Goal: Information Seeking & Learning: Learn about a topic

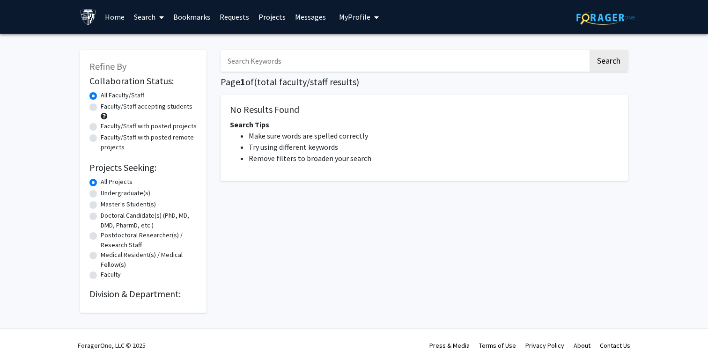
click at [288, 72] on div "Search Page 1 of ( total faculty/staff results) No Results Found Search Tips Ma…" at bounding box center [424, 177] width 421 height 272
click at [288, 65] on input "Search Keywords" at bounding box center [405, 61] width 368 height 22
click at [590, 50] on button "Search" at bounding box center [609, 61] width 38 height 22
click at [605, 64] on button "Search" at bounding box center [609, 61] width 38 height 22
click at [277, 60] on input "quantum materials" at bounding box center [405, 61] width 368 height 22
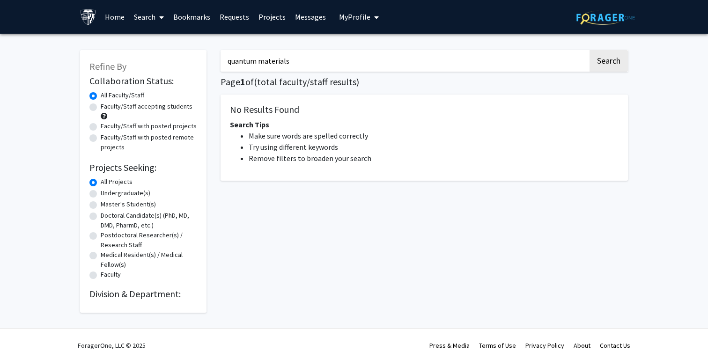
click at [277, 60] on input "quantum materials" at bounding box center [405, 61] width 368 height 22
type input "quantum"
click at [590, 50] on button "Search" at bounding box center [609, 61] width 38 height 22
click at [109, 13] on link "Home" at bounding box center [114, 16] width 29 height 33
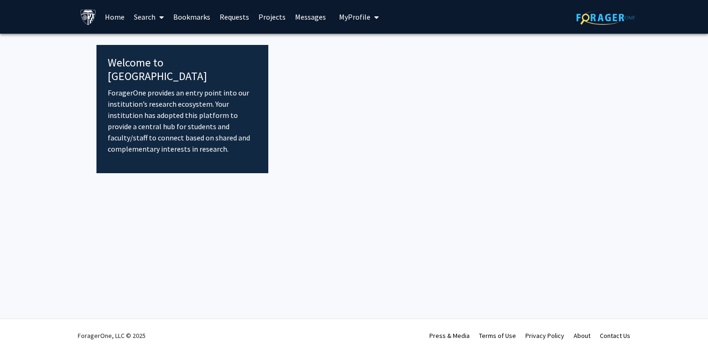
click at [143, 18] on link "Search" at bounding box center [148, 16] width 39 height 33
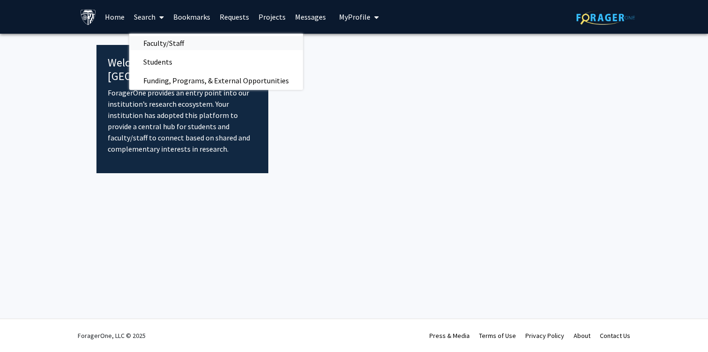
click at [162, 44] on span "Faculty/Staff" at bounding box center [163, 43] width 69 height 19
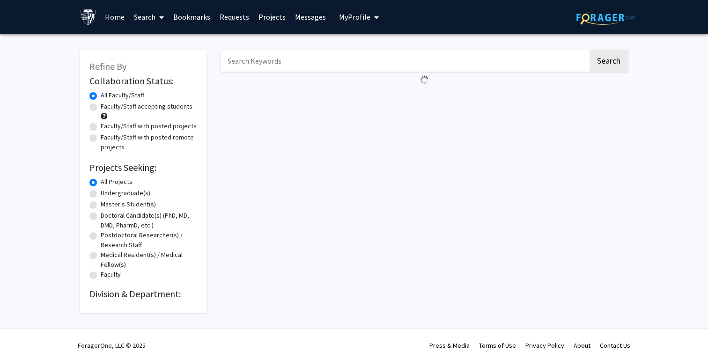
click at [281, 65] on input "Search Keywords" at bounding box center [405, 61] width 368 height 22
click at [147, 17] on link "Search" at bounding box center [148, 16] width 39 height 33
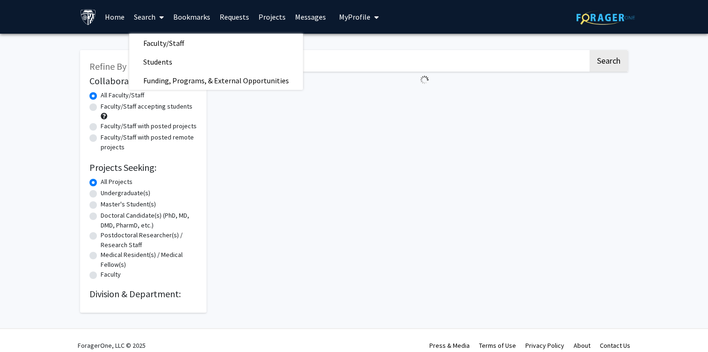
click at [346, 79] on fg-loading at bounding box center [424, 80] width 407 height 16
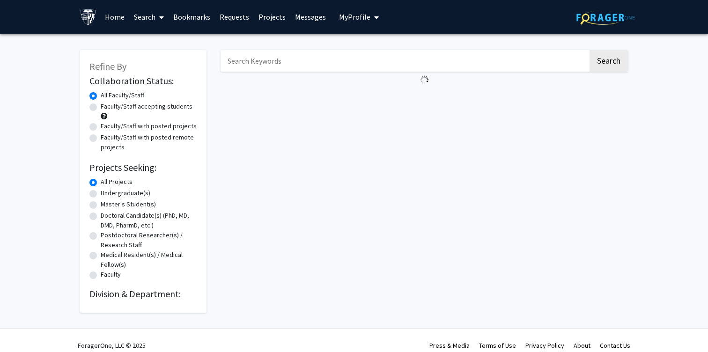
click at [338, 59] on input "Search Keywords" at bounding box center [405, 61] width 368 height 22
click at [619, 63] on button "Search" at bounding box center [609, 61] width 38 height 22
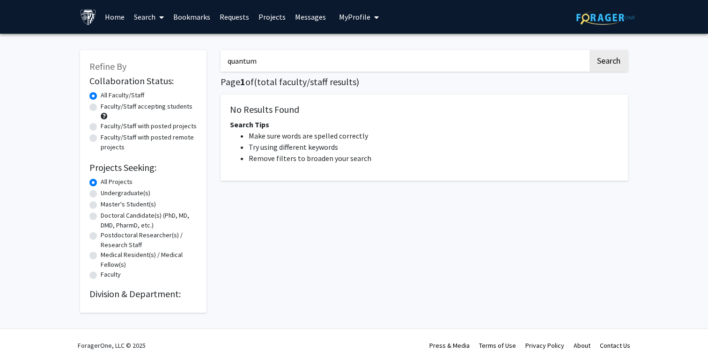
click at [379, 62] on input "quantum" at bounding box center [405, 61] width 368 height 22
type input "mcqueen"
click at [590, 50] on button "Search" at bounding box center [609, 61] width 38 height 22
click at [603, 73] on div "mcqueen Search Page 1 of ( total faculty/staff results) No Results Found Search…" at bounding box center [424, 177] width 421 height 272
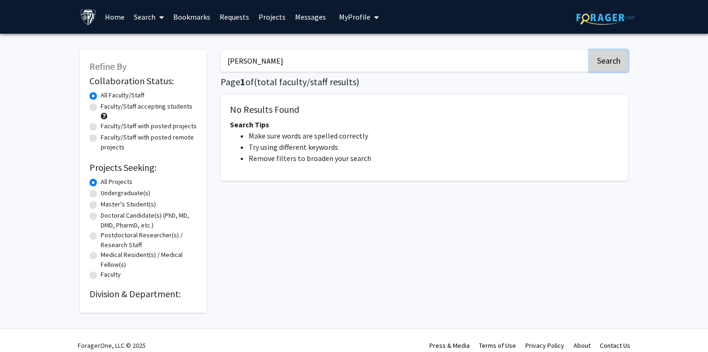
click at [604, 60] on button "Search" at bounding box center [609, 61] width 38 height 22
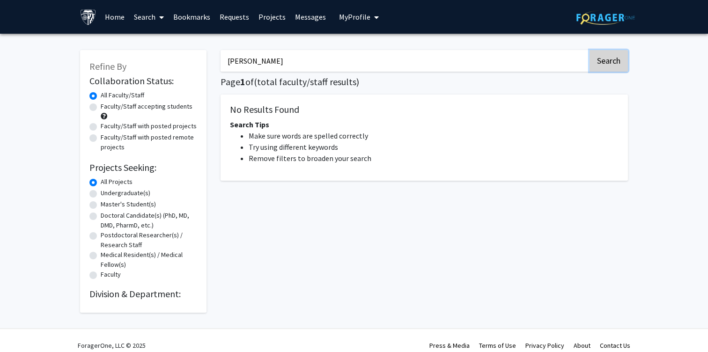
click at [604, 60] on button "Search" at bounding box center [609, 61] width 38 height 22
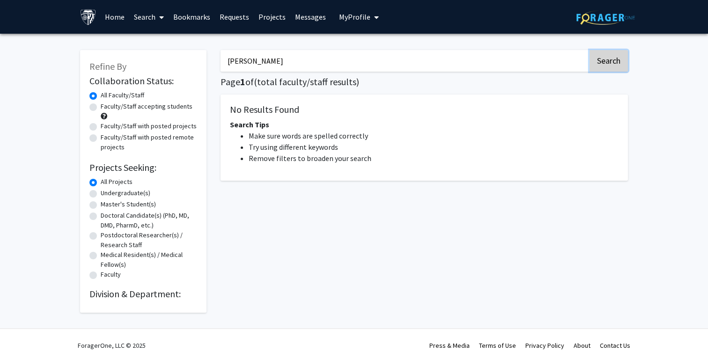
click at [604, 60] on button "Search" at bounding box center [609, 61] width 38 height 22
click at [587, 65] on input "mcqueen" at bounding box center [405, 61] width 368 height 22
click at [634, 65] on div "mcqueen Search Page 1 of ( total faculty/staff results) No Results Found Search…" at bounding box center [424, 177] width 421 height 272
click at [162, 17] on icon at bounding box center [161, 17] width 5 height 7
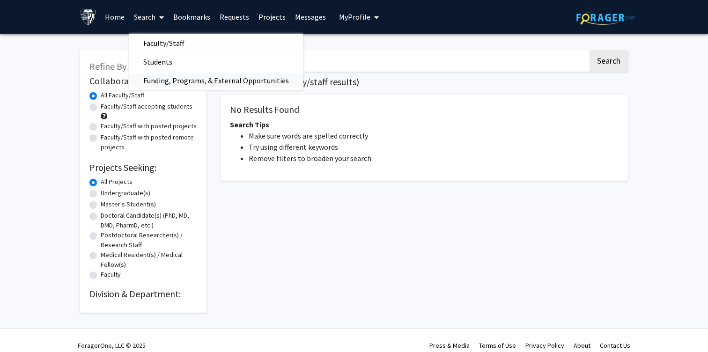
click at [186, 80] on span "Funding, Programs, & External Opportunities" at bounding box center [216, 80] width 174 height 19
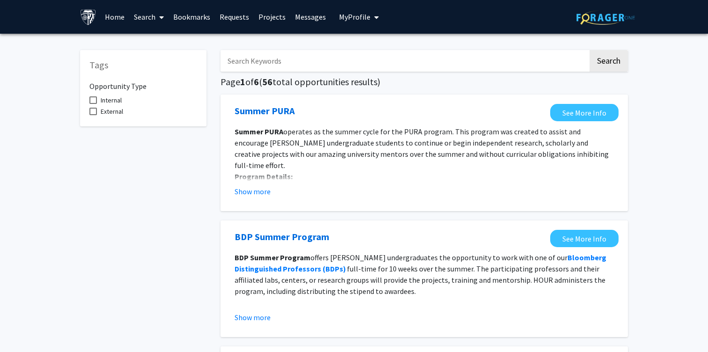
click at [297, 58] on input "Search Keywords" at bounding box center [405, 61] width 368 height 22
type input "quantum"
click at [590, 50] on button "Search" at bounding box center [609, 61] width 38 height 22
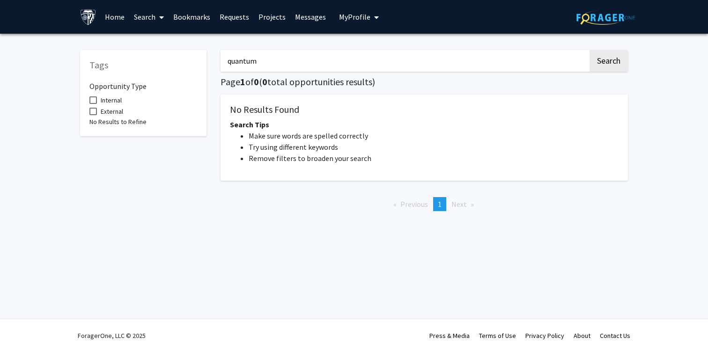
click at [151, 16] on link "Search" at bounding box center [148, 16] width 39 height 33
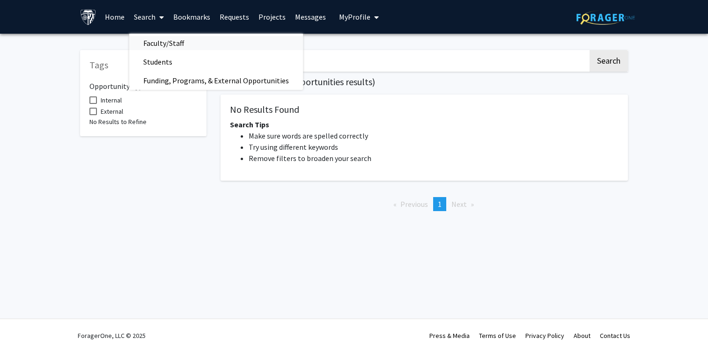
click at [166, 46] on span "Faculty/Staff" at bounding box center [163, 43] width 69 height 19
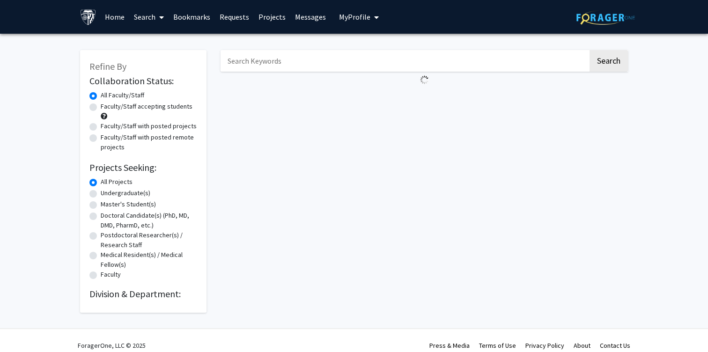
scroll to position [10, 0]
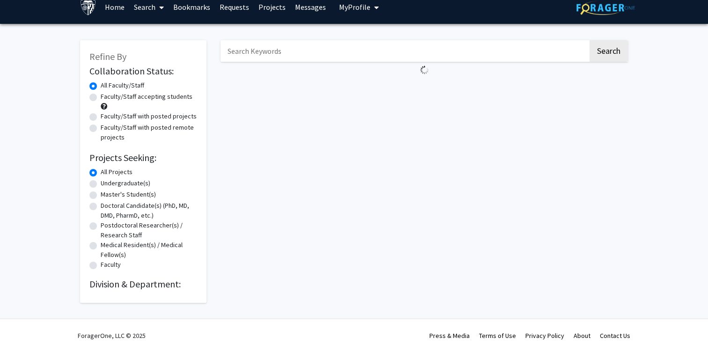
click at [195, 7] on link "Bookmarks" at bounding box center [192, 7] width 46 height 33
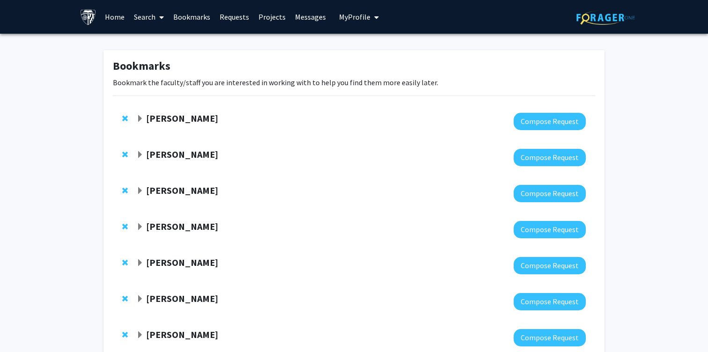
click at [138, 119] on span "Expand David Kaplan Bookmark" at bounding box center [139, 118] width 7 height 7
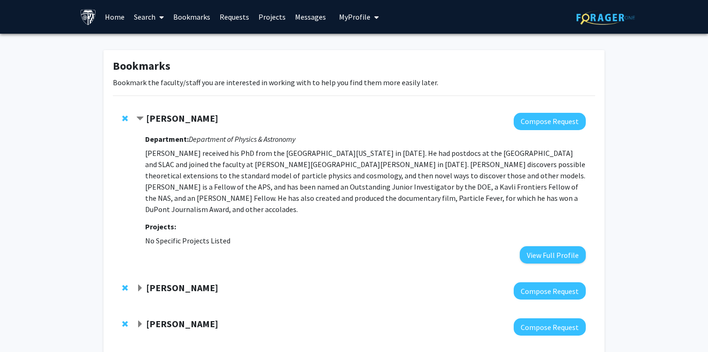
click at [138, 119] on span "Contract David Kaplan Bookmark" at bounding box center [139, 118] width 7 height 7
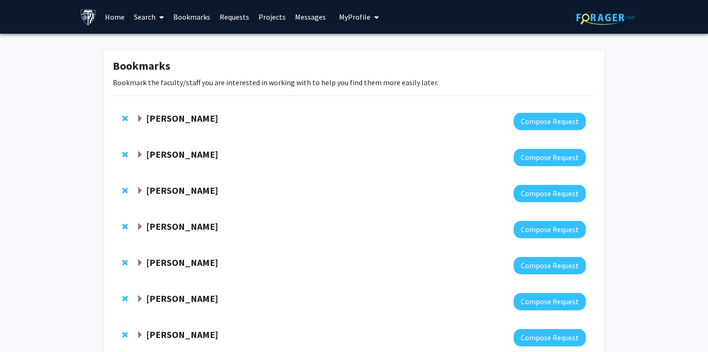
click at [154, 149] on strong "Emanuele Berti" at bounding box center [182, 154] width 72 height 12
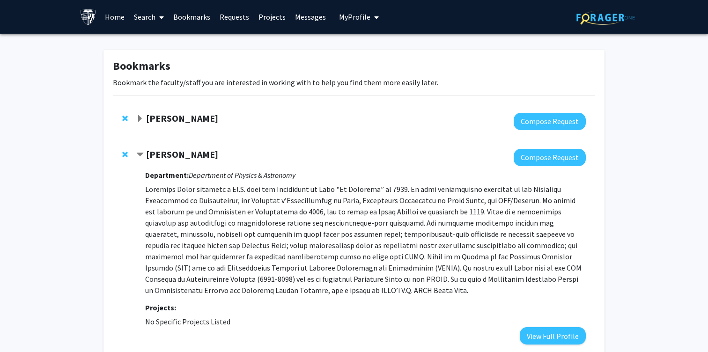
click at [154, 149] on strong "Emanuele Berti" at bounding box center [182, 154] width 72 height 12
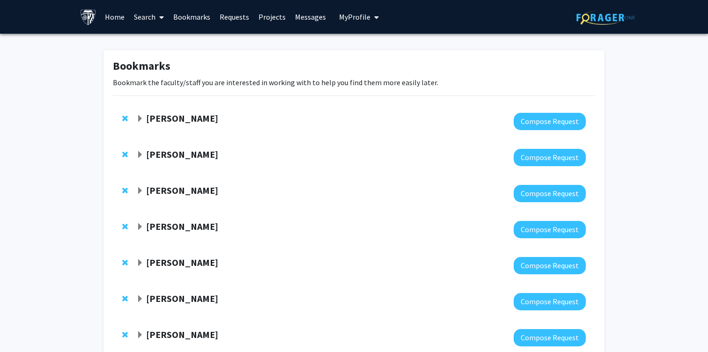
click at [160, 17] on icon at bounding box center [161, 17] width 5 height 7
click at [167, 43] on span "Faculty/Staff" at bounding box center [163, 43] width 69 height 19
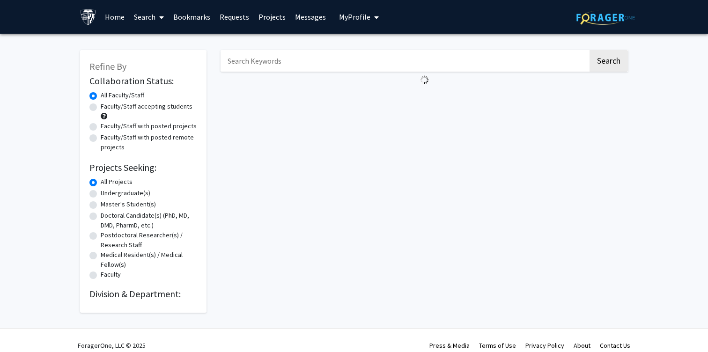
click at [101, 192] on label "Undergraduate(s)" at bounding box center [126, 193] width 50 height 10
click at [101, 192] on input "Undergraduate(s)" at bounding box center [104, 191] width 6 height 6
radio input "true"
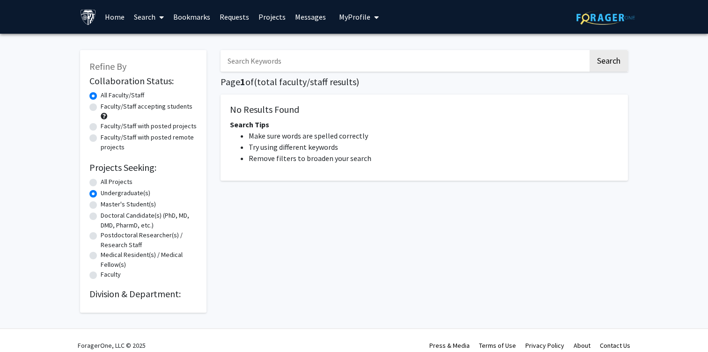
click at [264, 111] on h5 "No Results Found" at bounding box center [424, 109] width 389 height 11
click at [273, 111] on h5 "No Results Found" at bounding box center [424, 109] width 389 height 11
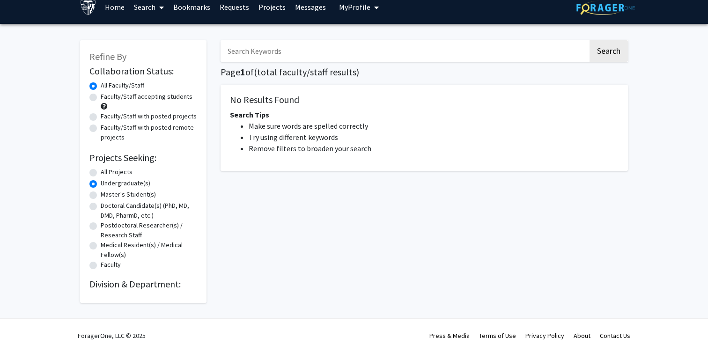
click at [95, 285] on h2 "Division & Department:" at bounding box center [143, 284] width 108 height 11
click at [139, 286] on h2 "Division & Department:" at bounding box center [143, 284] width 108 height 11
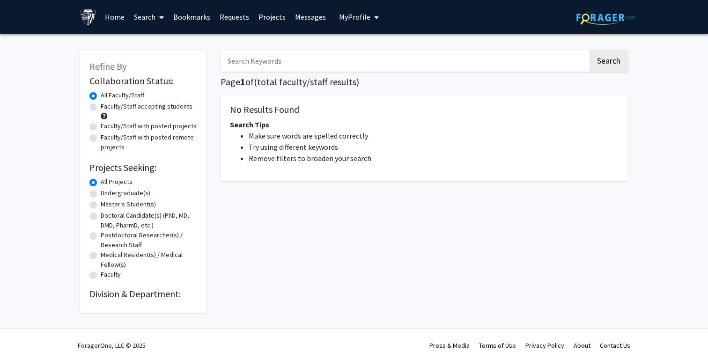
click at [600, 18] on img at bounding box center [605, 17] width 59 height 15
click at [600, 11] on img at bounding box center [605, 17] width 59 height 15
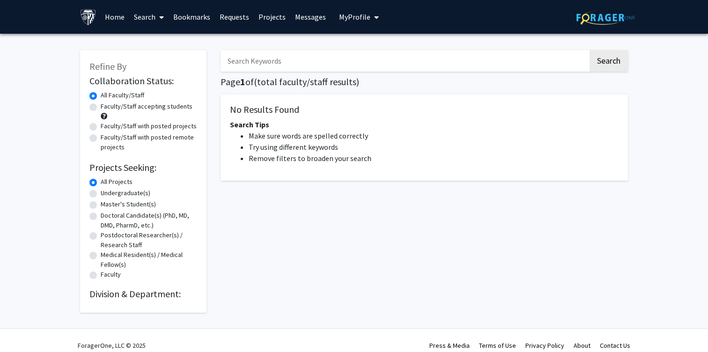
click at [111, 14] on link "Home" at bounding box center [114, 16] width 29 height 33
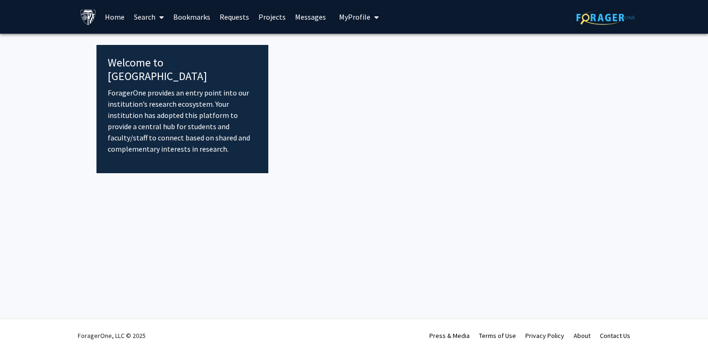
click at [262, 15] on link "Projects" at bounding box center [272, 16] width 37 height 33
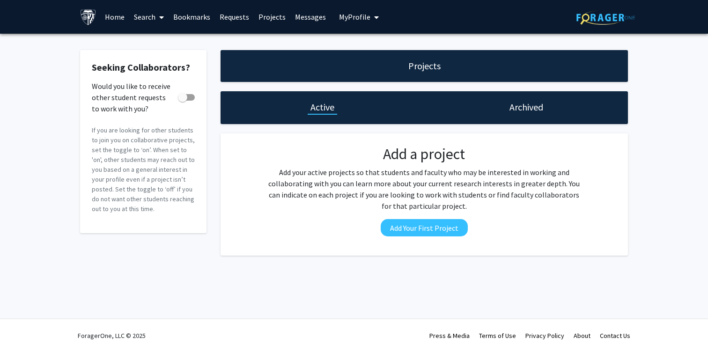
click at [224, 11] on link "Requests" at bounding box center [234, 16] width 39 height 33
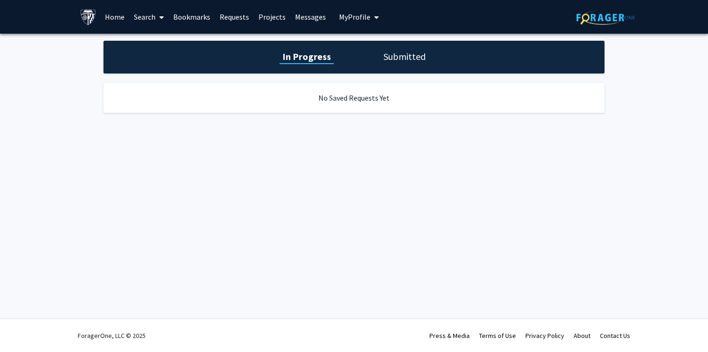
click at [187, 15] on link "Bookmarks" at bounding box center [192, 16] width 46 height 33
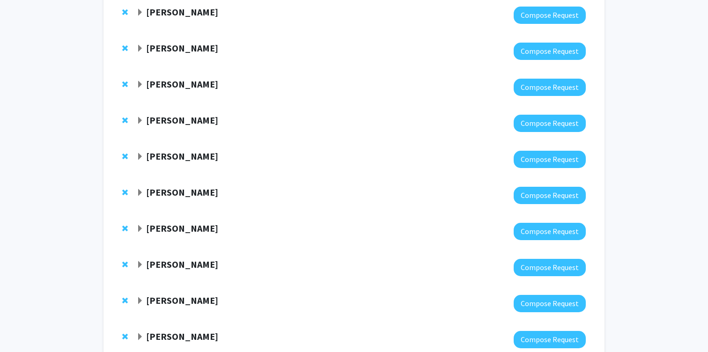
scroll to position [747, 0]
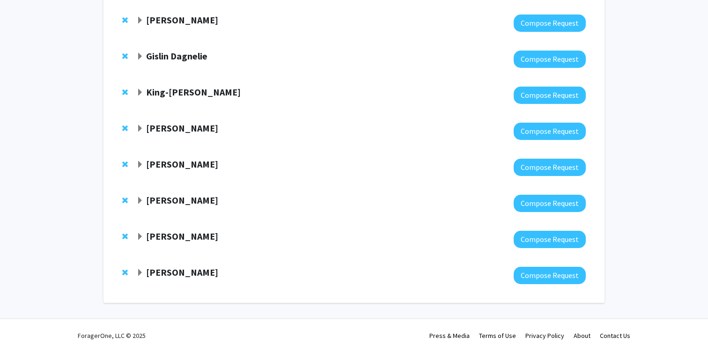
click at [138, 274] on span "Expand Yun Chen Bookmark" at bounding box center [139, 272] width 7 height 7
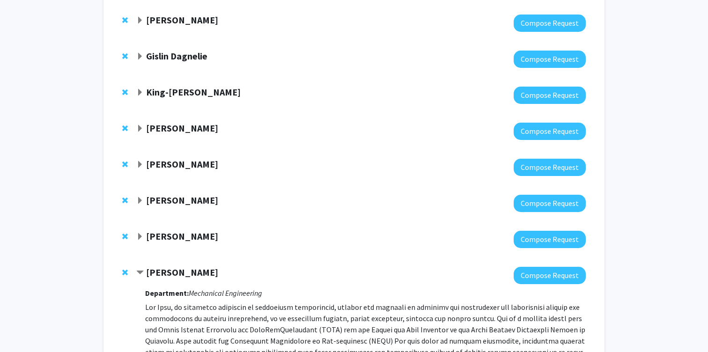
scroll to position [937, 0]
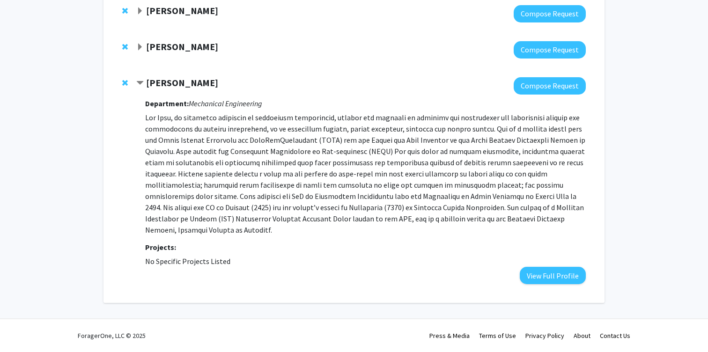
click at [141, 50] on span "Expand Kevin Schlaufman Bookmark" at bounding box center [139, 47] width 7 height 7
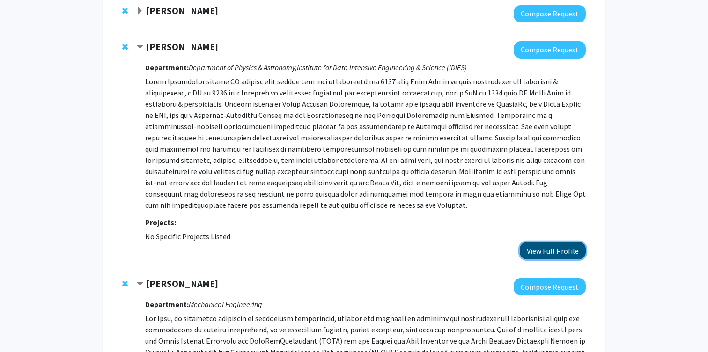
click at [562, 248] on button "View Full Profile" at bounding box center [553, 250] width 66 height 17
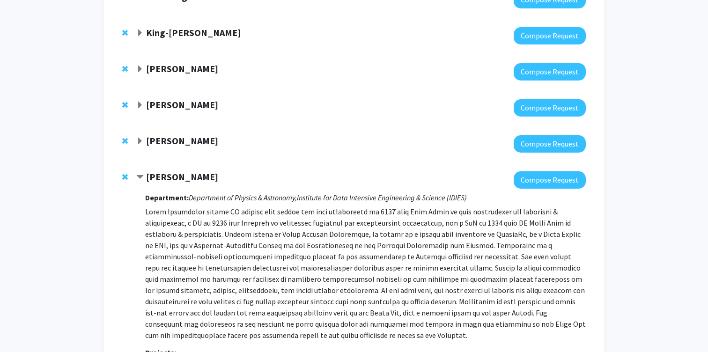
scroll to position [671, 0]
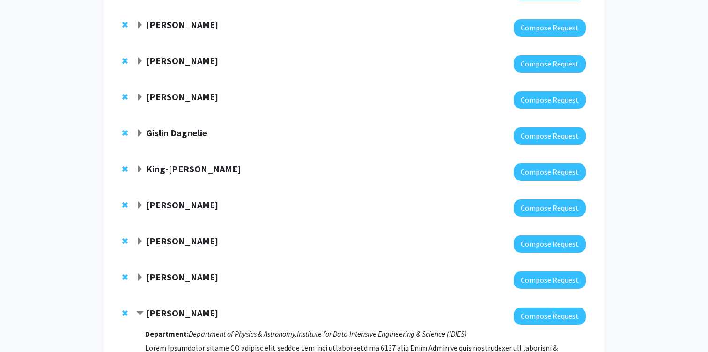
click at [145, 285] on div at bounding box center [361, 280] width 450 height 17
click at [145, 270] on div "David Elbert Compose Request" at bounding box center [354, 280] width 482 height 36
click at [142, 274] on span "Expand David Elbert Bookmark" at bounding box center [139, 277] width 7 height 7
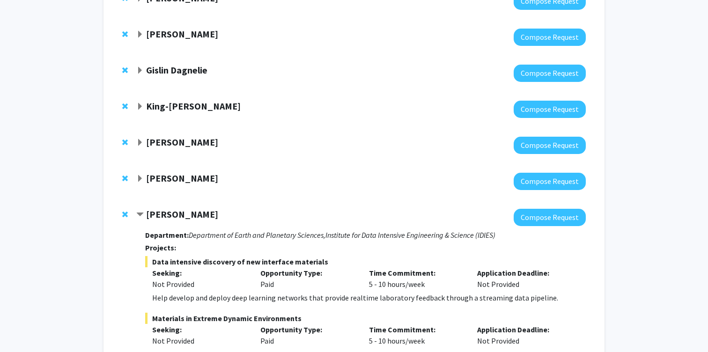
scroll to position [780, 0]
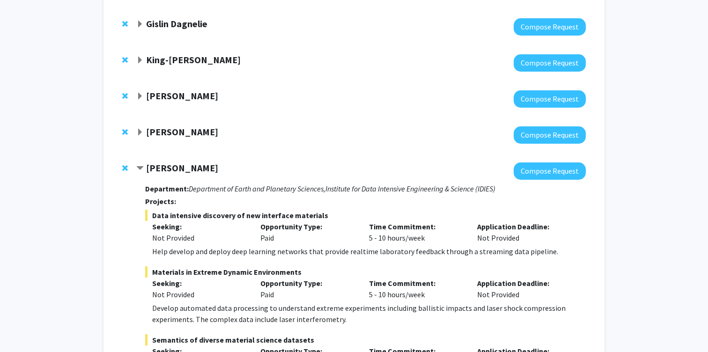
click at [141, 132] on span "Expand Jake Diamond Bookmark" at bounding box center [139, 132] width 7 height 7
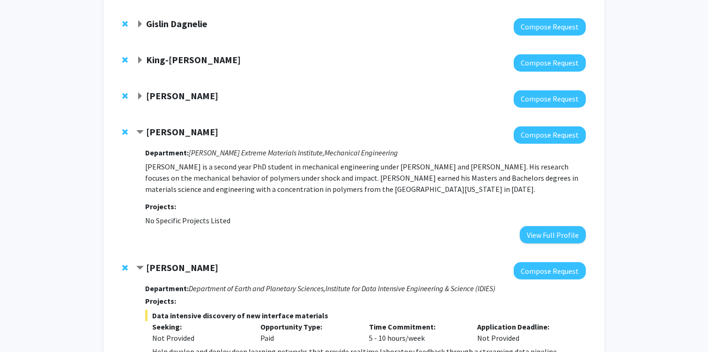
click at [196, 97] on strong "Rigoberto Hernandez" at bounding box center [182, 96] width 72 height 12
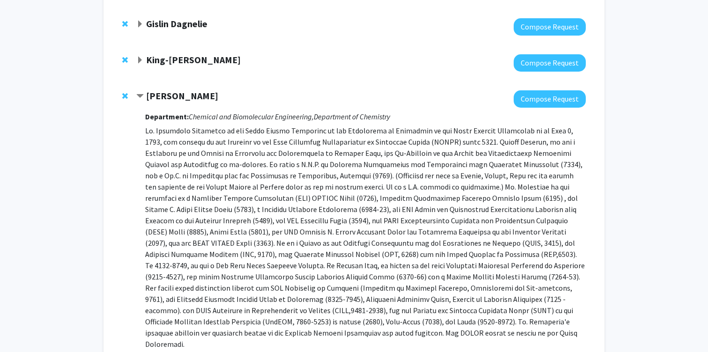
click at [184, 65] on strong "King-Wai Yau" at bounding box center [193, 60] width 95 height 12
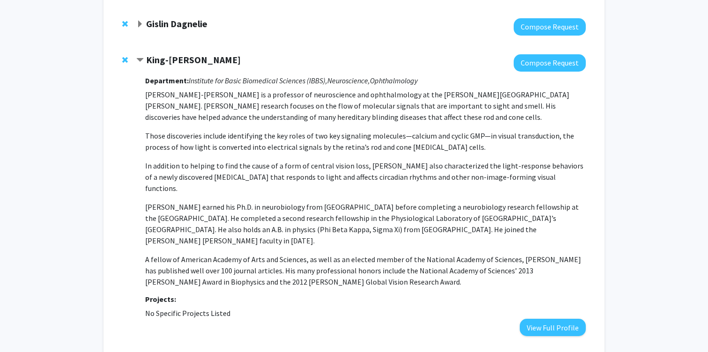
click at [185, 16] on div "Gislin Dagnelie Compose Request" at bounding box center [354, 27] width 482 height 36
click at [185, 21] on strong "Gislin Dagnelie" at bounding box center [176, 24] width 61 height 12
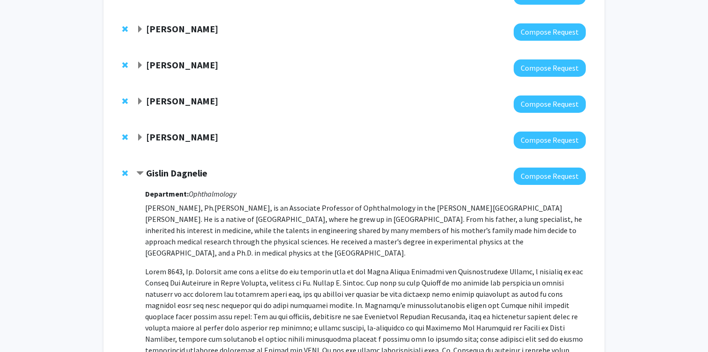
scroll to position [567, 0]
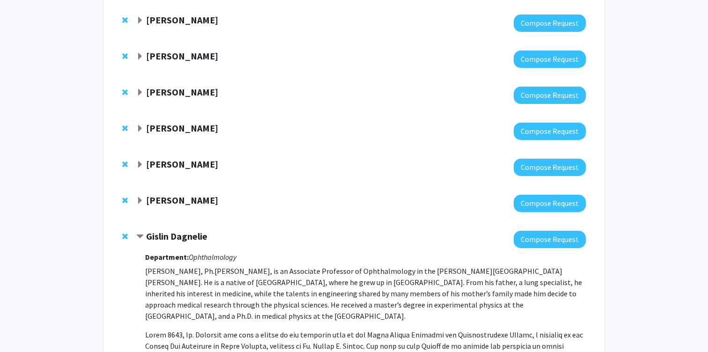
click at [170, 197] on strong "Rui Ni" at bounding box center [182, 200] width 72 height 12
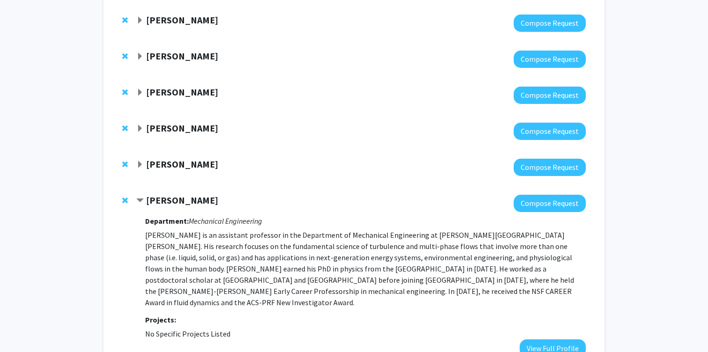
click at [194, 170] on strong "Kishore Kuchibhotla" at bounding box center [182, 164] width 72 height 12
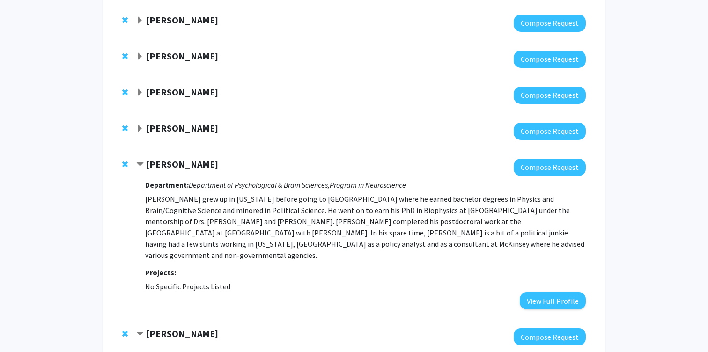
click at [174, 133] on strong "Julian Krolik" at bounding box center [182, 128] width 72 height 12
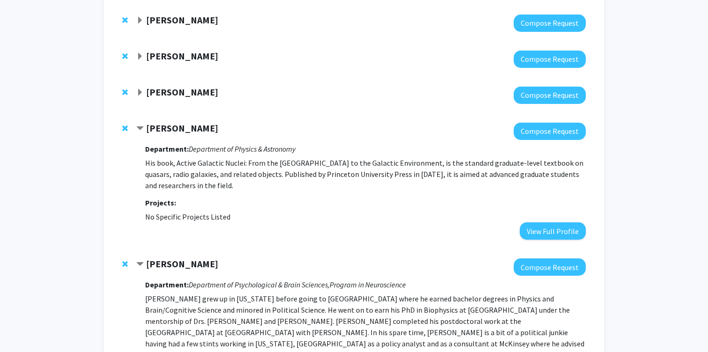
click at [174, 93] on strong "Sixuan Li" at bounding box center [182, 92] width 72 height 12
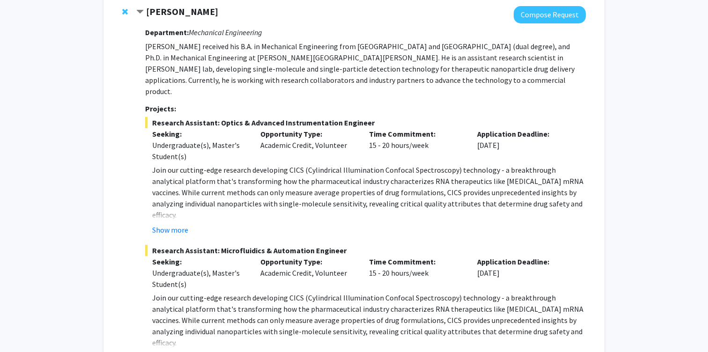
scroll to position [664, 0]
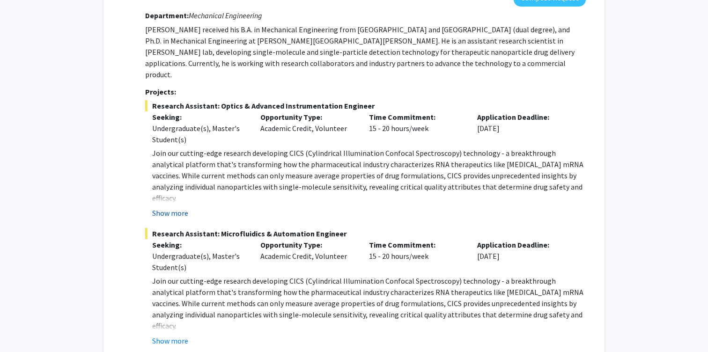
click at [166, 207] on button "Show more" at bounding box center [170, 212] width 36 height 11
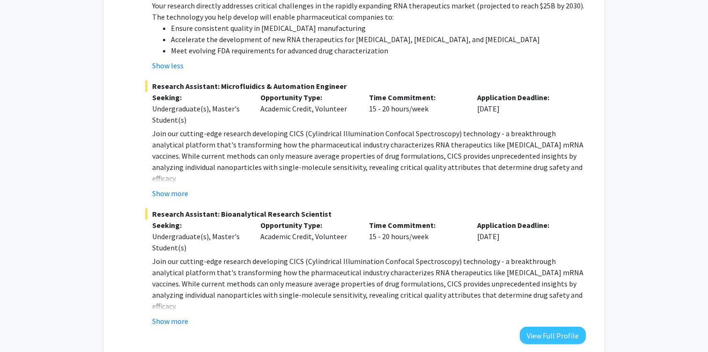
scroll to position [1157, 0]
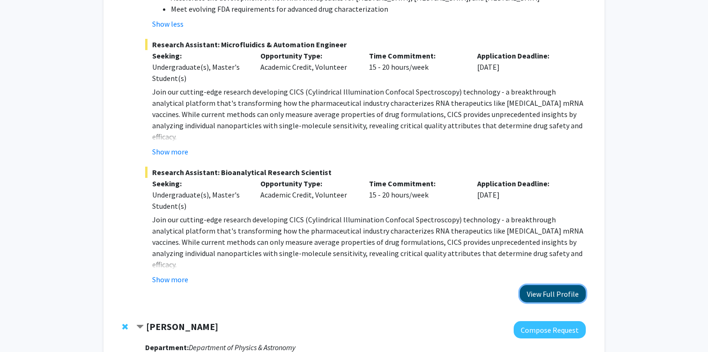
click at [553, 285] on button "View Full Profile" at bounding box center [553, 293] width 66 height 17
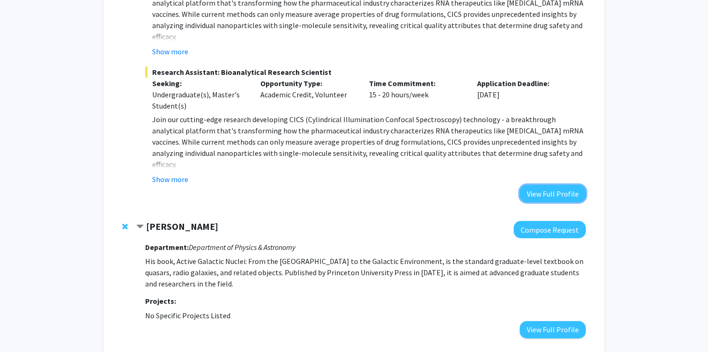
scroll to position [1168, 0]
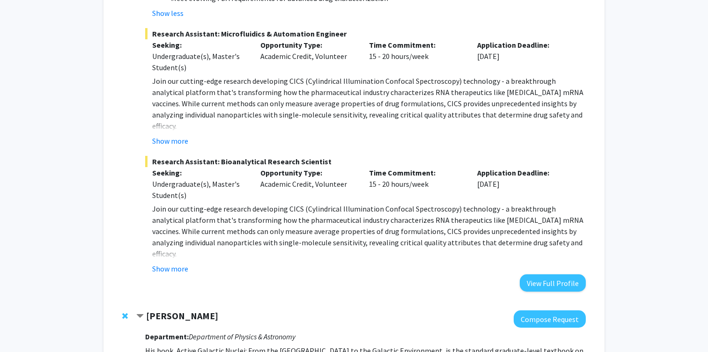
click at [176, 135] on button "Show more" at bounding box center [170, 140] width 36 height 11
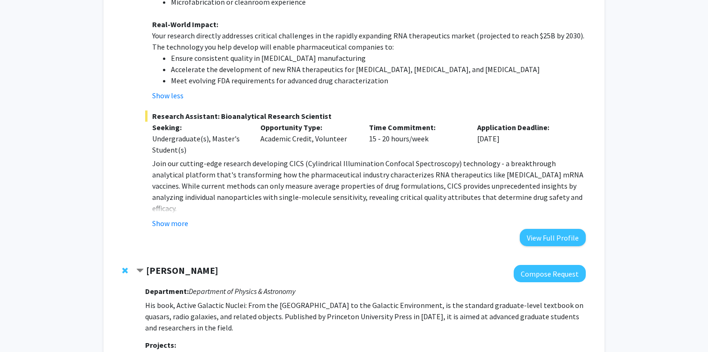
scroll to position [1558, 0]
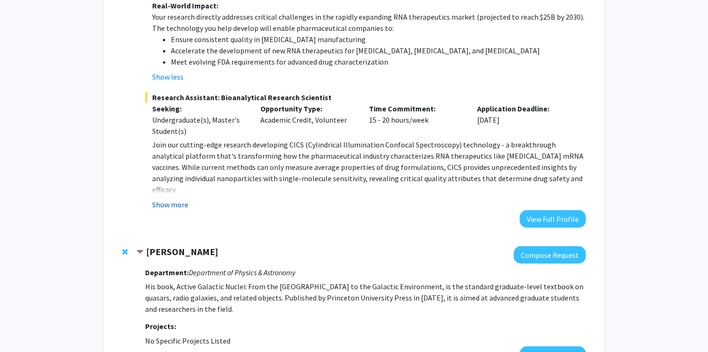
click at [167, 199] on button "Show more" at bounding box center [170, 204] width 36 height 11
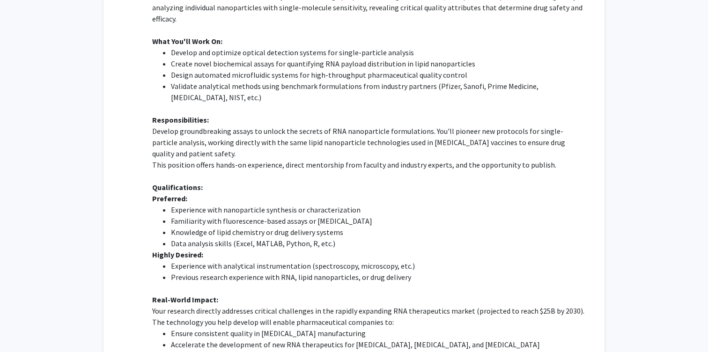
scroll to position [1747, 0]
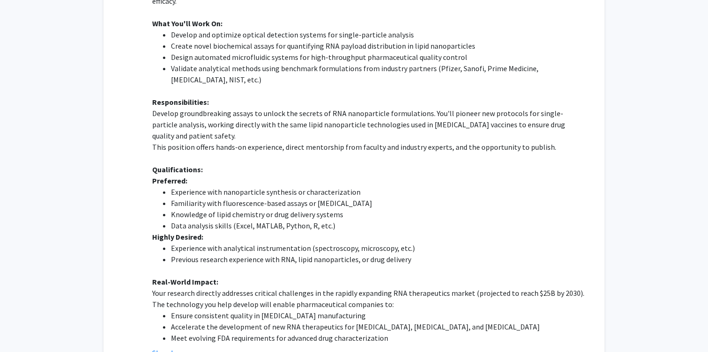
click at [214, 243] on li "Experience with analytical instrumentation (spectroscopy, microscopy, etc.)" at bounding box center [378, 248] width 415 height 11
click at [241, 254] on li "Previous research experience with RNA, lipid nanoparticles, or drug delivery" at bounding box center [378, 259] width 415 height 11
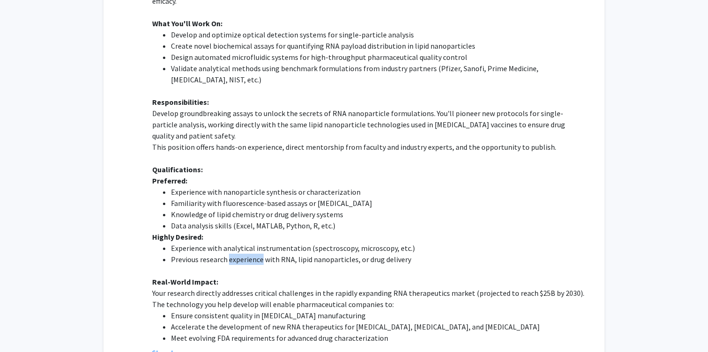
click at [241, 254] on li "Previous research experience with RNA, lipid nanoparticles, or drug delivery" at bounding box center [378, 259] width 415 height 11
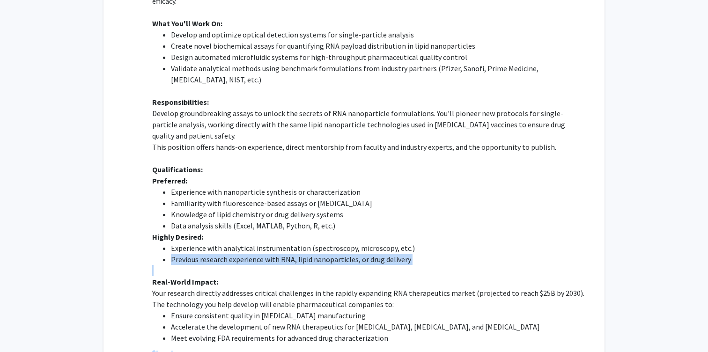
click at [234, 243] on li "Experience with analytical instrumentation (spectroscopy, microscopy, etc.)" at bounding box center [378, 248] width 415 height 11
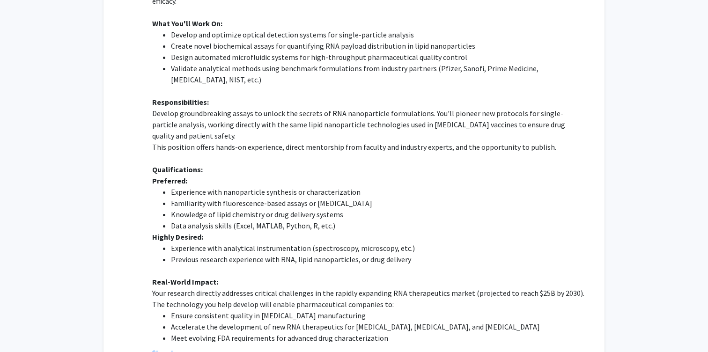
click at [234, 243] on li "Experience with analytical instrumentation (spectroscopy, microscopy, etc.)" at bounding box center [378, 248] width 415 height 11
click at [228, 243] on li "Experience with analytical instrumentation (spectroscopy, microscopy, etc.)" at bounding box center [378, 248] width 415 height 11
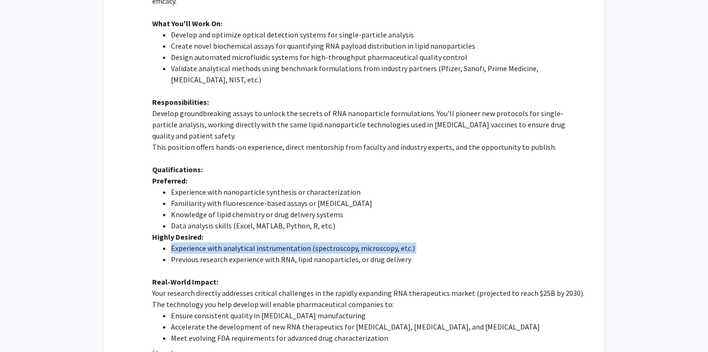
click at [266, 265] on p at bounding box center [369, 270] width 434 height 11
click at [275, 254] on li "Previous research experience with RNA, lipid nanoparticles, or drug delivery" at bounding box center [378, 259] width 415 height 11
click at [290, 254] on li "Previous research experience with RNA, lipid nanoparticles, or drug delivery" at bounding box center [378, 259] width 415 height 11
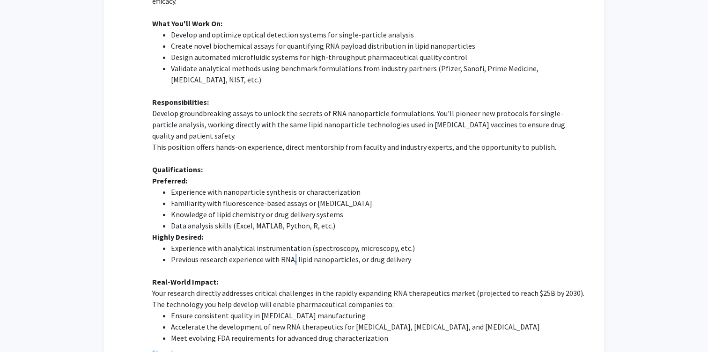
click at [290, 254] on li "Previous research experience with RNA, lipid nanoparticles, or drug delivery" at bounding box center [378, 259] width 415 height 11
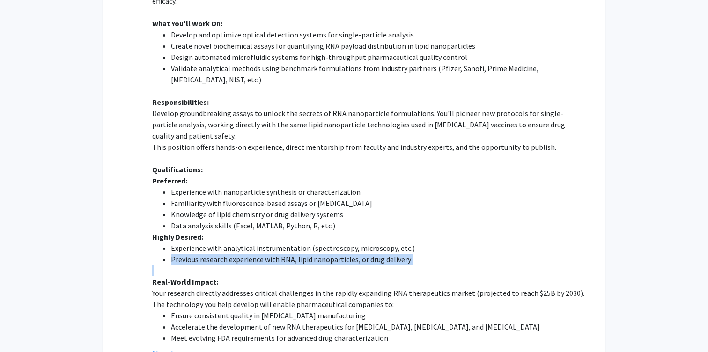
click at [290, 254] on li "Previous research experience with RNA, lipid nanoparticles, or drug delivery" at bounding box center [378, 259] width 415 height 11
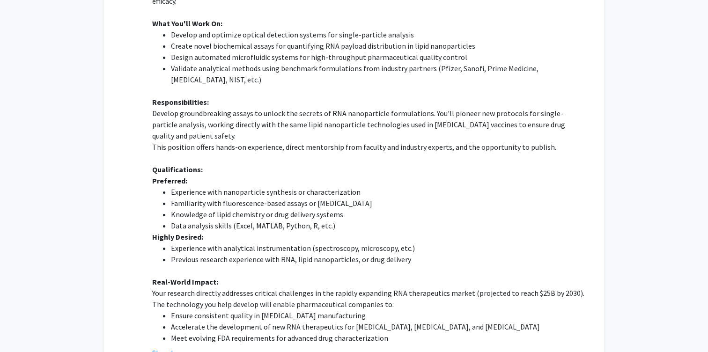
click at [283, 254] on li "Previous research experience with RNA, lipid nanoparticles, or drug delivery" at bounding box center [378, 259] width 415 height 11
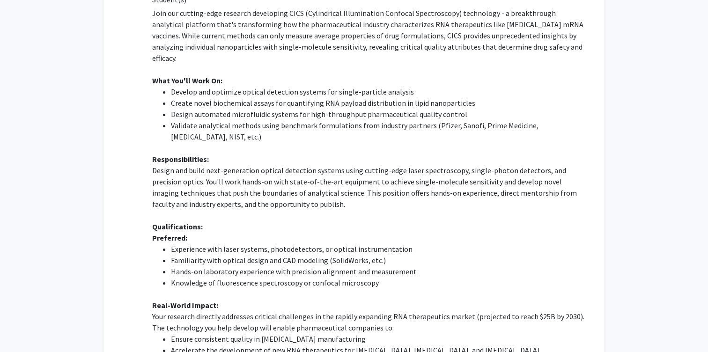
scroll to position [804, 0]
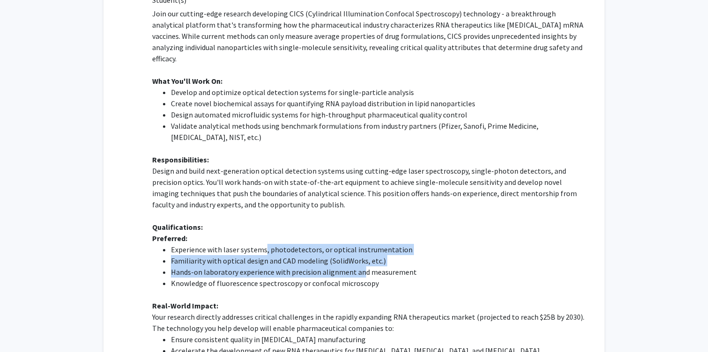
drag, startPoint x: 263, startPoint y: 226, endPoint x: 358, endPoint y: 245, distance: 96.4
click at [358, 245] on ul "Experience with laser systems, photodetectors, or optical instrumentation Famil…" at bounding box center [369, 266] width 434 height 45
click at [358, 266] on li "Hands-on laboratory experience with precision alignment and measurement" at bounding box center [378, 271] width 415 height 11
drag, startPoint x: 286, startPoint y: 249, endPoint x: 227, endPoint y: 227, distance: 62.8
click at [227, 244] on ul "Experience with laser systems, photodetectors, or optical instrumentation Famil…" at bounding box center [369, 266] width 434 height 45
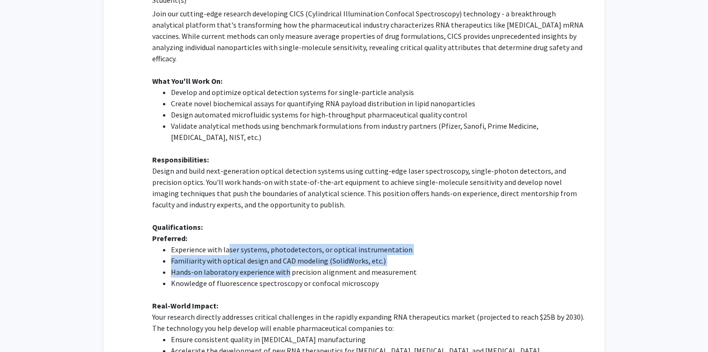
click at [227, 244] on li "Experience with laser systems, photodetectors, or optical instrumentation" at bounding box center [378, 249] width 415 height 11
drag, startPoint x: 242, startPoint y: 227, endPoint x: 281, endPoint y: 249, distance: 44.7
click at [281, 249] on ul "Experience with laser systems, photodetectors, or optical instrumentation Famil…" at bounding box center [369, 266] width 434 height 45
click at [281, 266] on li "Hands-on laboratory experience with precision alignment and measurement" at bounding box center [378, 271] width 415 height 11
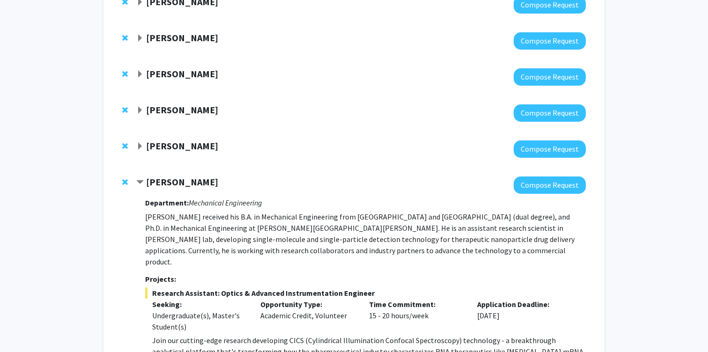
scroll to position [455, 0]
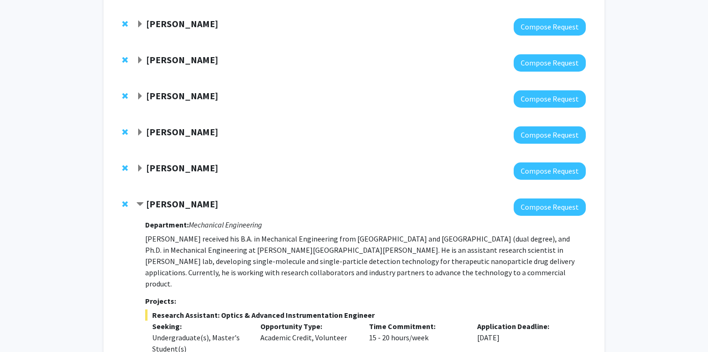
click at [168, 169] on strong "Arvind Pathak" at bounding box center [182, 168] width 72 height 12
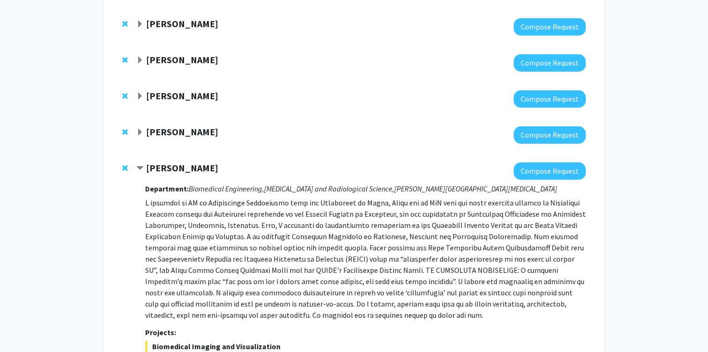
click at [169, 134] on strong "Ryan Hurley" at bounding box center [182, 132] width 72 height 12
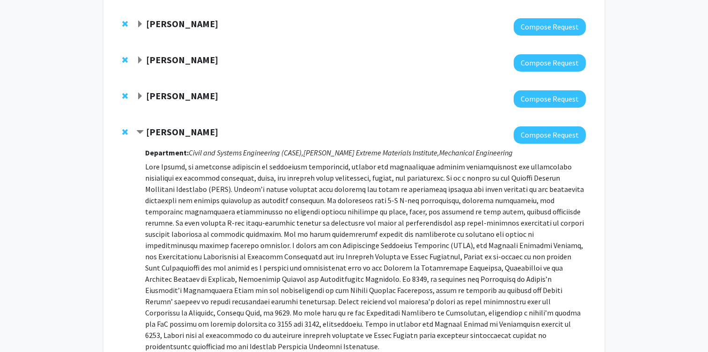
click at [188, 98] on strong "Laszlo Kecskes" at bounding box center [182, 96] width 72 height 12
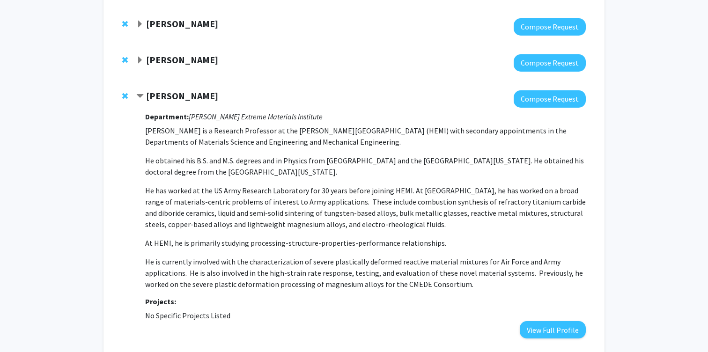
click at [158, 63] on strong "Somnath Ghosh" at bounding box center [182, 60] width 72 height 12
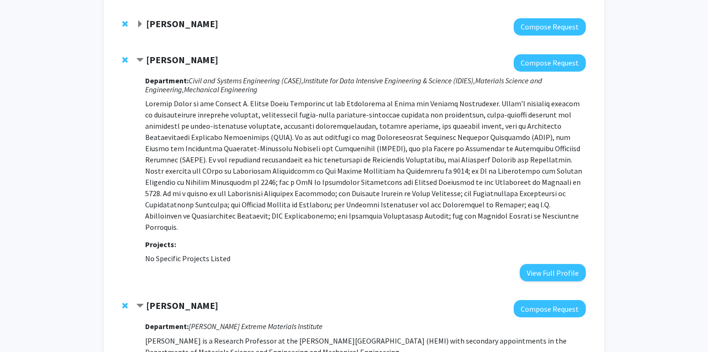
click at [158, 63] on strong "Somnath Ghosh" at bounding box center [182, 60] width 72 height 12
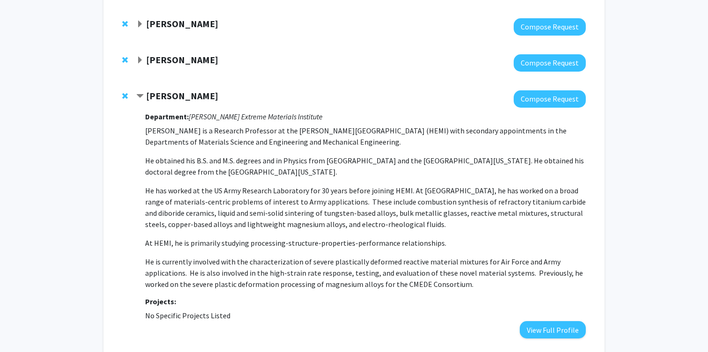
click at [165, 29] on strong "Tyrel McQueen" at bounding box center [182, 24] width 72 height 12
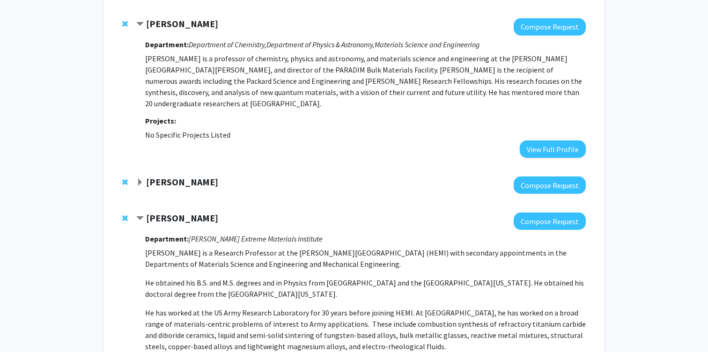
click at [165, 29] on strong "Tyrel McQueen" at bounding box center [182, 24] width 72 height 12
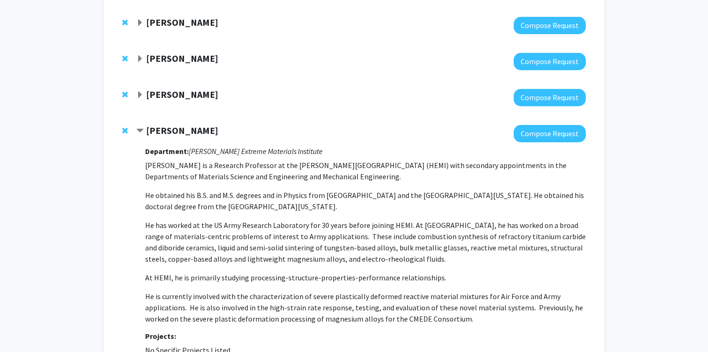
scroll to position [414, 0]
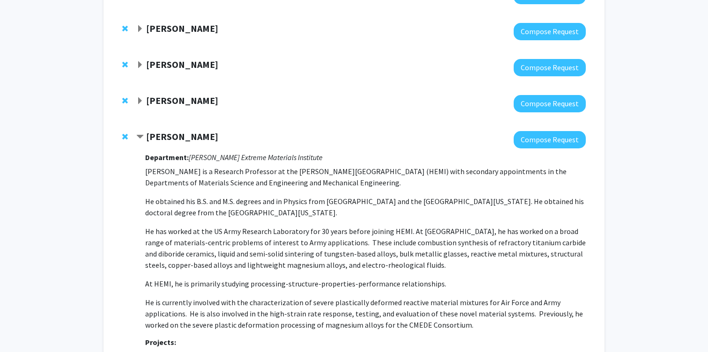
click at [165, 29] on strong "George Sgouros" at bounding box center [182, 28] width 72 height 12
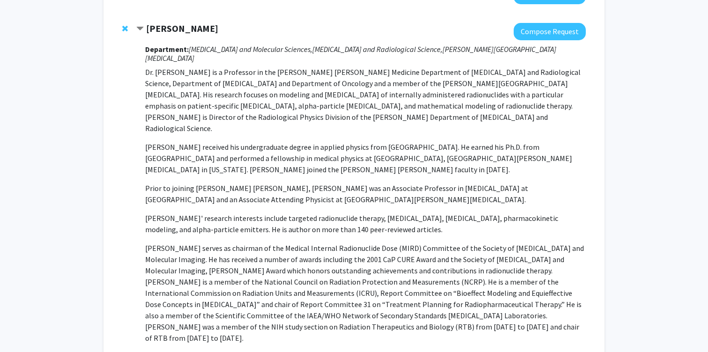
click at [165, 29] on strong "George Sgouros" at bounding box center [182, 28] width 72 height 12
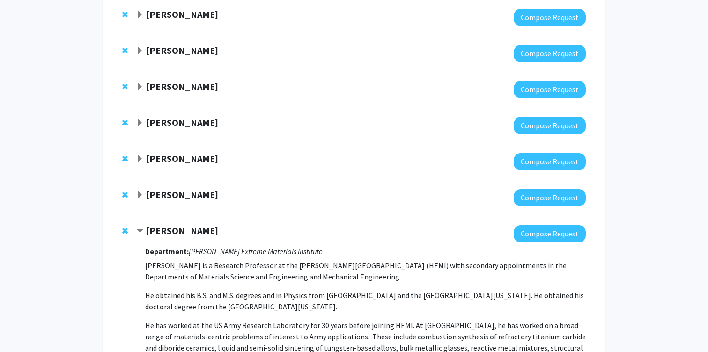
scroll to position [311, 0]
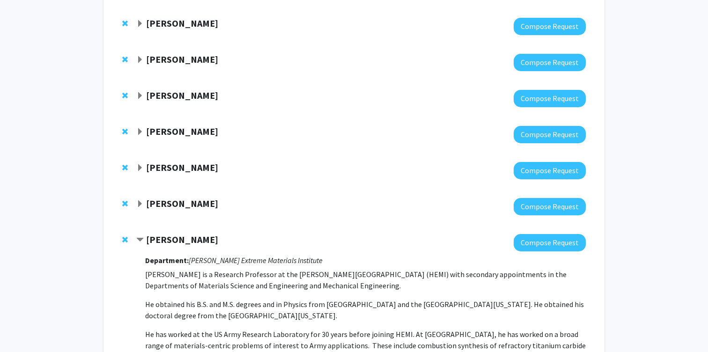
click at [157, 107] on div at bounding box center [361, 98] width 450 height 17
click at [161, 95] on strong "Michael Schär" at bounding box center [182, 95] width 72 height 12
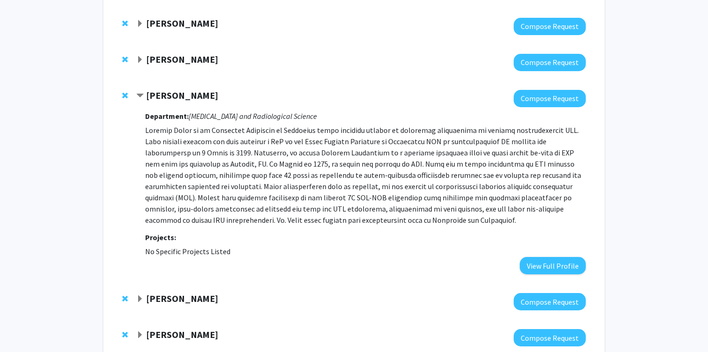
click at [161, 95] on strong "Michael Schär" at bounding box center [182, 95] width 72 height 12
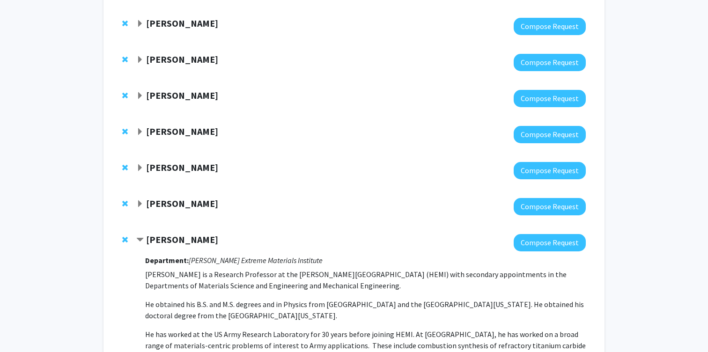
click at [158, 64] on strong "Chen Li" at bounding box center [182, 59] width 72 height 12
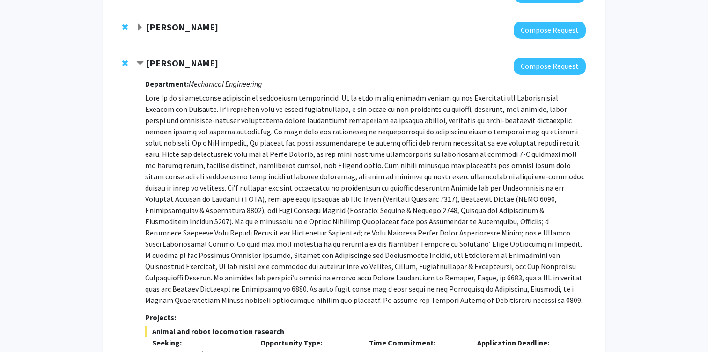
scroll to position [280, 0]
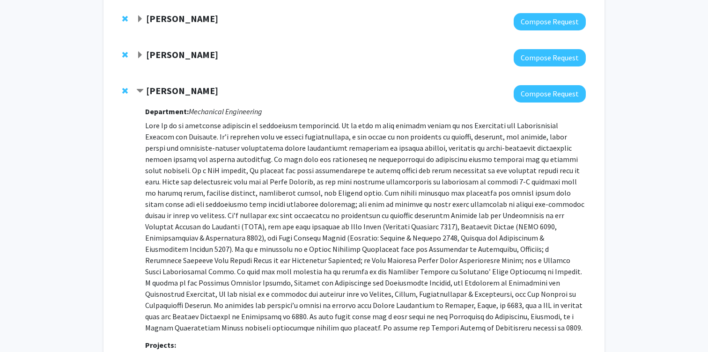
click at [149, 96] on strong "Chen Li" at bounding box center [182, 91] width 72 height 12
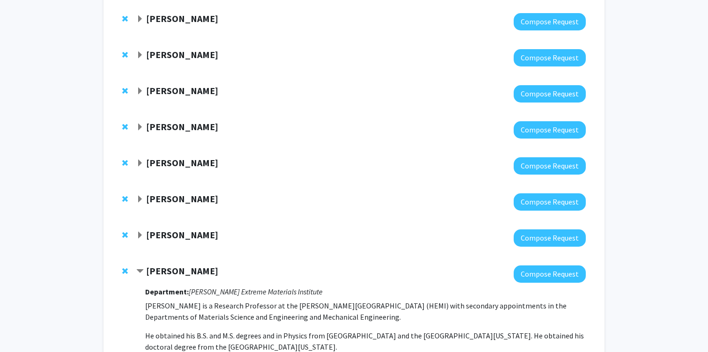
click at [163, 48] on div "Yannis Paulus Compose Request" at bounding box center [354, 58] width 482 height 36
click at [163, 51] on strong "Yannis Paulus" at bounding box center [182, 55] width 72 height 12
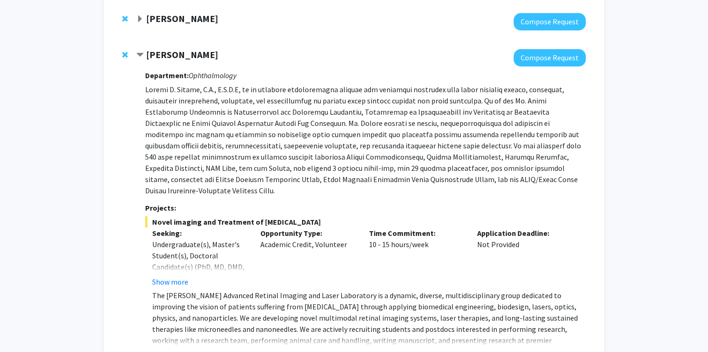
click at [164, 52] on strong "Yannis Paulus" at bounding box center [182, 55] width 72 height 12
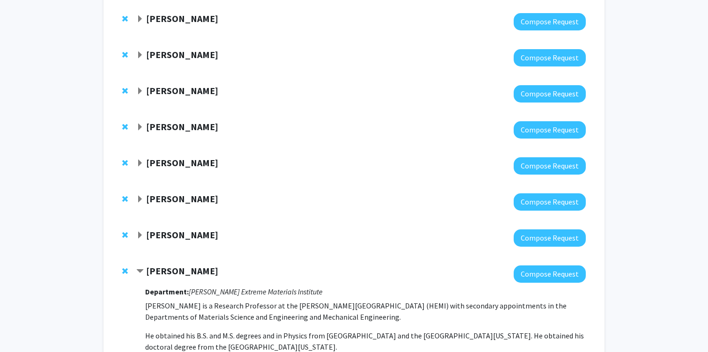
click at [177, 27] on div at bounding box center [361, 21] width 450 height 17
click at [174, 21] on strong "Andrei Gritsan" at bounding box center [182, 19] width 72 height 12
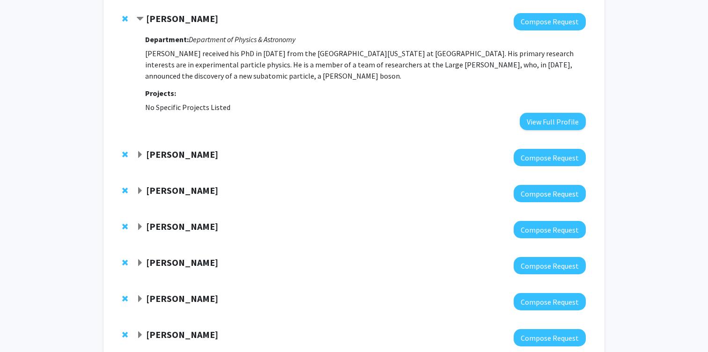
click at [174, 21] on strong "Andrei Gritsan" at bounding box center [182, 19] width 72 height 12
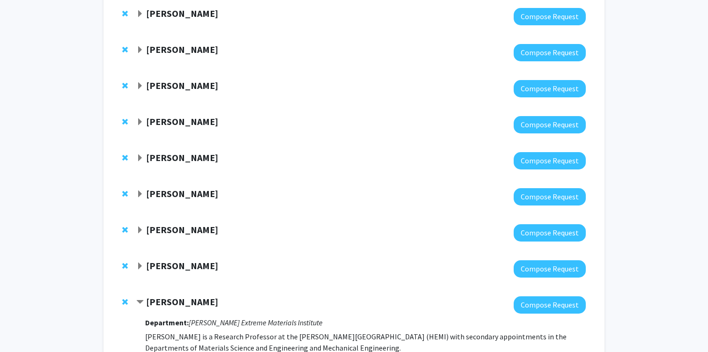
scroll to position [157, 0]
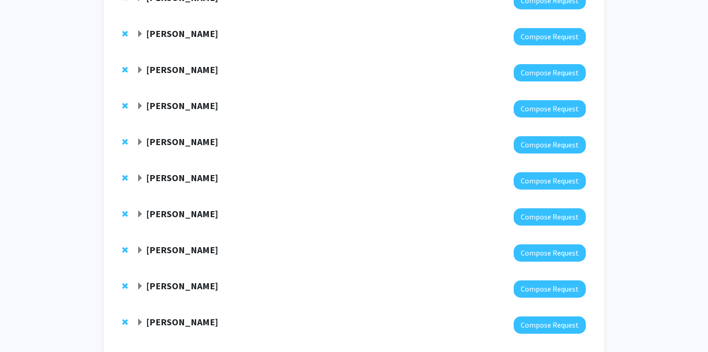
click at [176, 102] on strong "Sathappan Ramesh" at bounding box center [182, 106] width 72 height 12
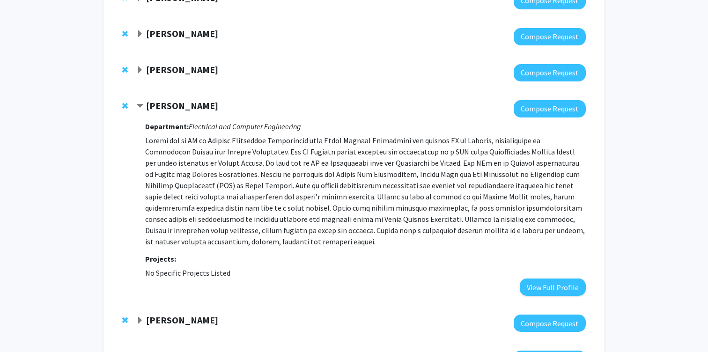
click at [172, 104] on strong "Sathappan Ramesh" at bounding box center [182, 106] width 72 height 12
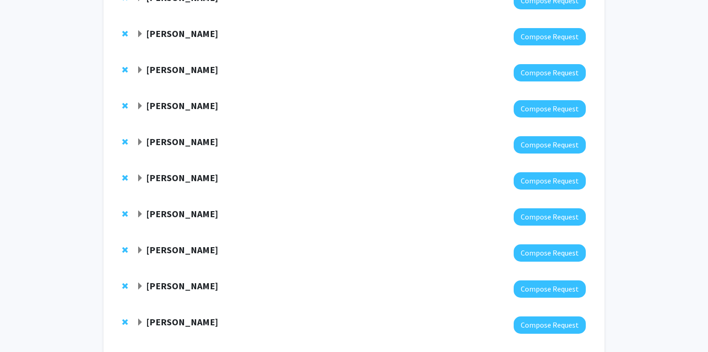
click at [172, 104] on strong "Sathappan Ramesh" at bounding box center [182, 106] width 72 height 12
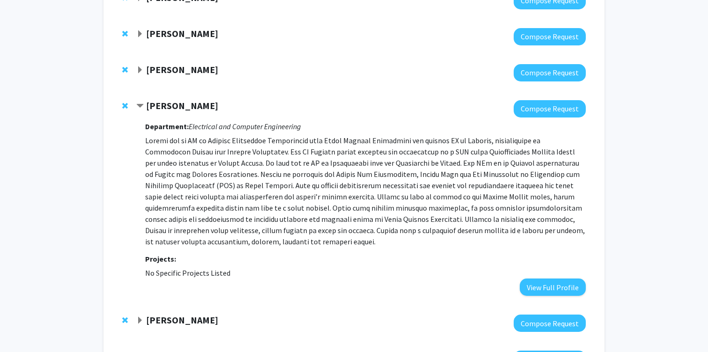
click at [145, 66] on div "Kit Bowen" at bounding box center [237, 70] width 202 height 12
click at [139, 70] on span "Expand Kit Bowen Bookmark" at bounding box center [139, 69] width 7 height 7
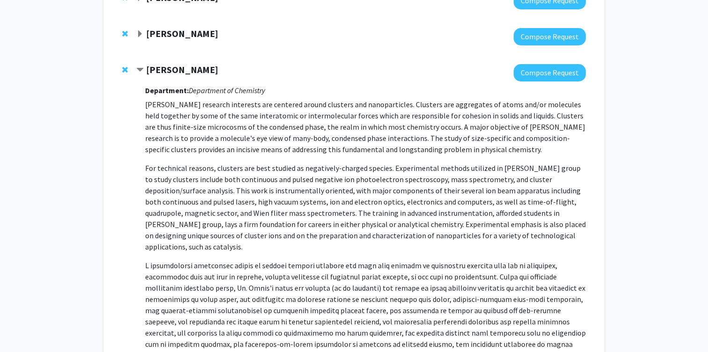
click at [139, 70] on span "Contract Kit Bowen Bookmark" at bounding box center [139, 69] width 7 height 7
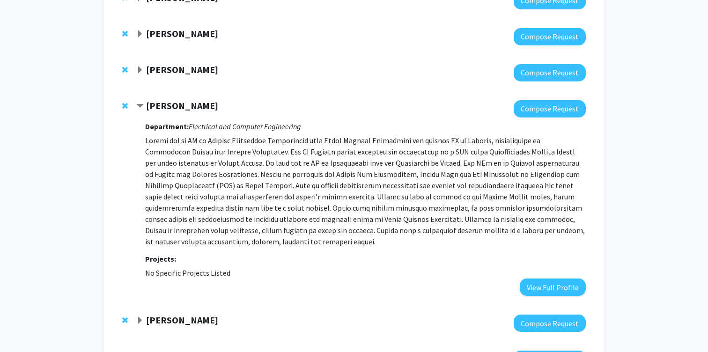
click at [139, 70] on span "Expand Kit Bowen Bookmark" at bounding box center [139, 69] width 7 height 7
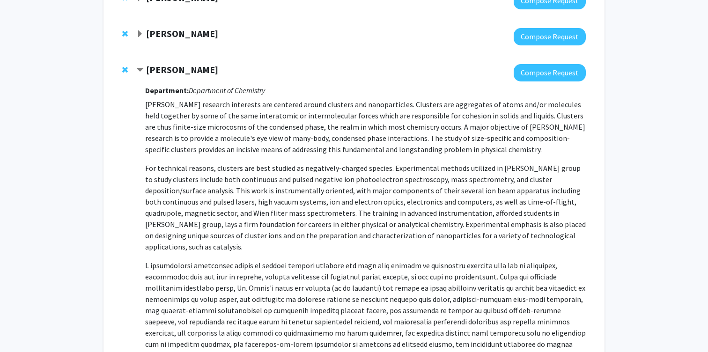
click at [139, 70] on span "Contract Kit Bowen Bookmark" at bounding box center [139, 69] width 7 height 7
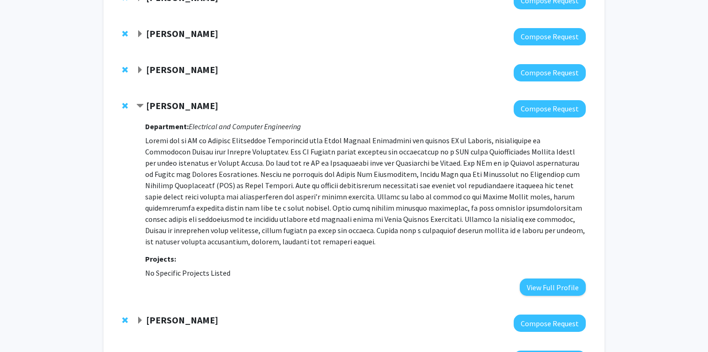
click at [152, 33] on strong "Petar Maksimovic" at bounding box center [182, 34] width 72 height 12
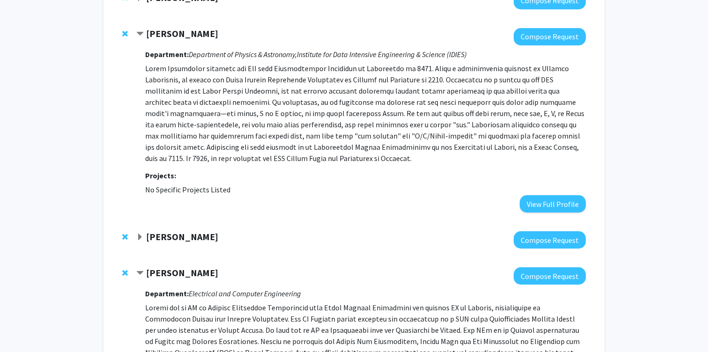
click at [152, 33] on strong "Petar Maksimovic" at bounding box center [182, 34] width 72 height 12
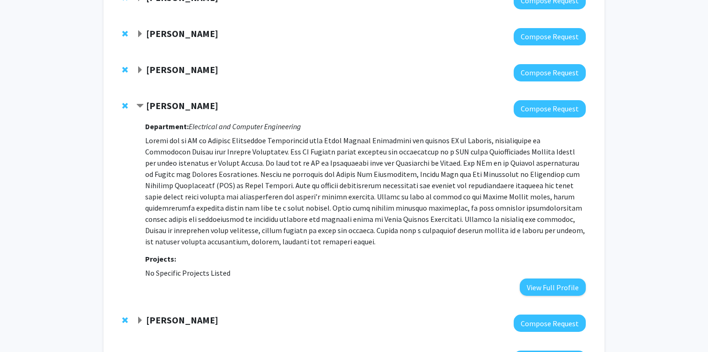
click at [152, 33] on strong "Petar Maksimovic" at bounding box center [182, 34] width 72 height 12
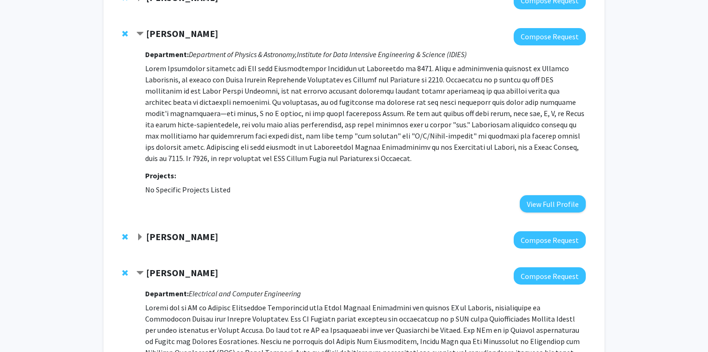
click at [152, 33] on strong "Petar Maksimovic" at bounding box center [182, 34] width 72 height 12
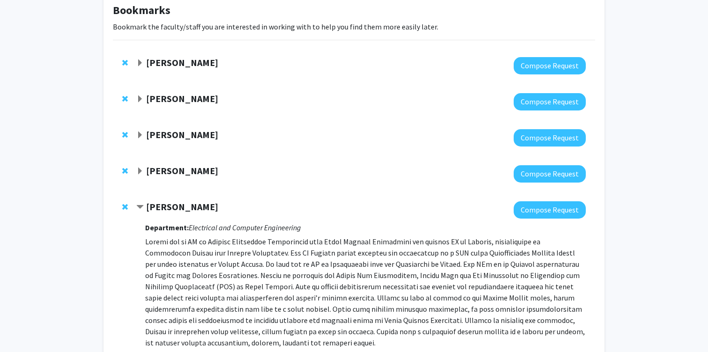
scroll to position [87, 0]
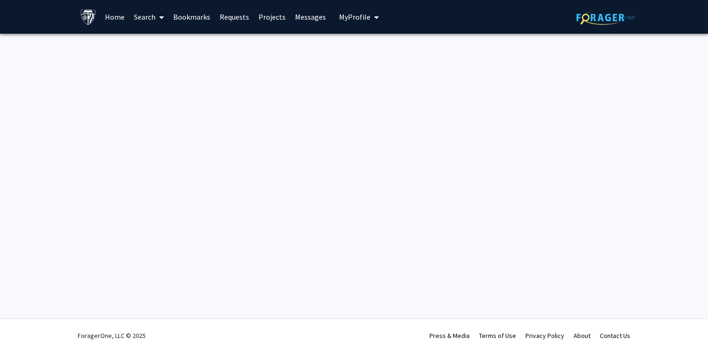
drag, startPoint x: 518, startPoint y: 156, endPoint x: 289, endPoint y: 193, distance: 232.0
click at [289, 193] on div "Skip navigation Home Search Bookmarks Requests Projects Messages My Profile Mat…" at bounding box center [354, 176] width 708 height 352
